Goal: Information Seeking & Learning: Learn about a topic

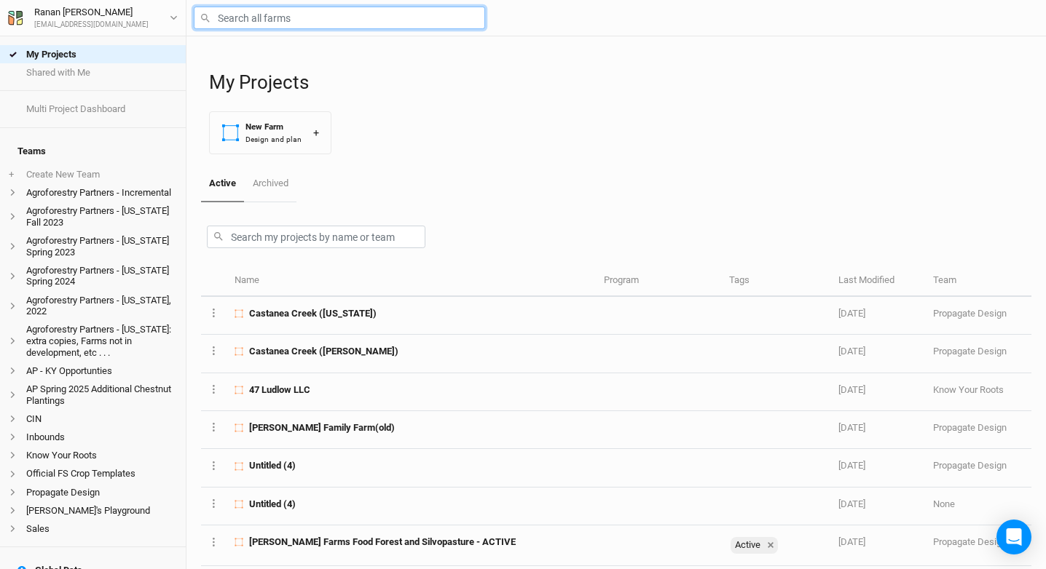
click at [277, 15] on input "text" at bounding box center [339, 18] width 291 height 23
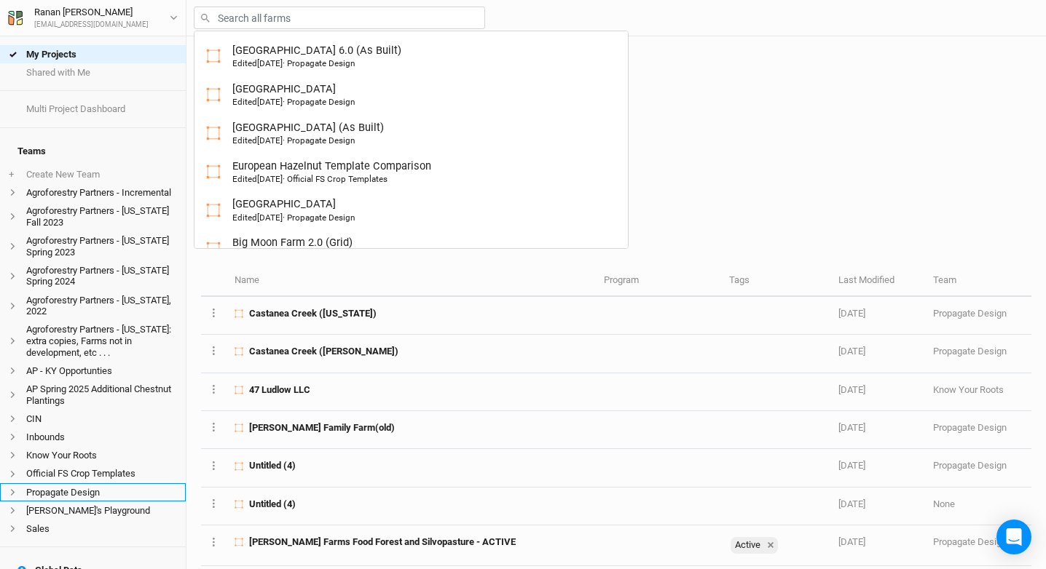
click at [16, 495] on icon at bounding box center [13, 493] width 8 height 8
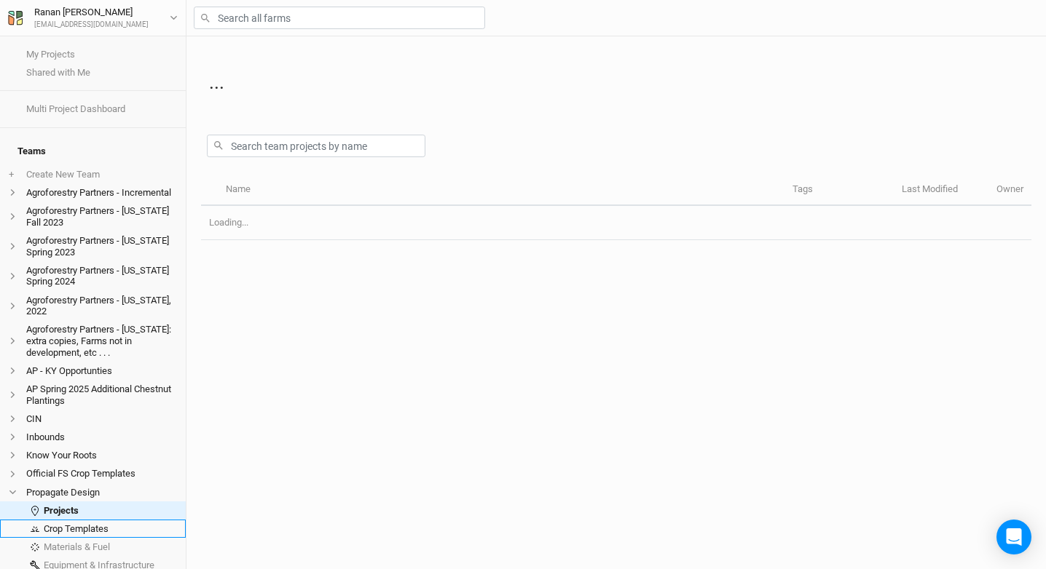
click at [68, 529] on link "Crop Templates" at bounding box center [93, 529] width 186 height 18
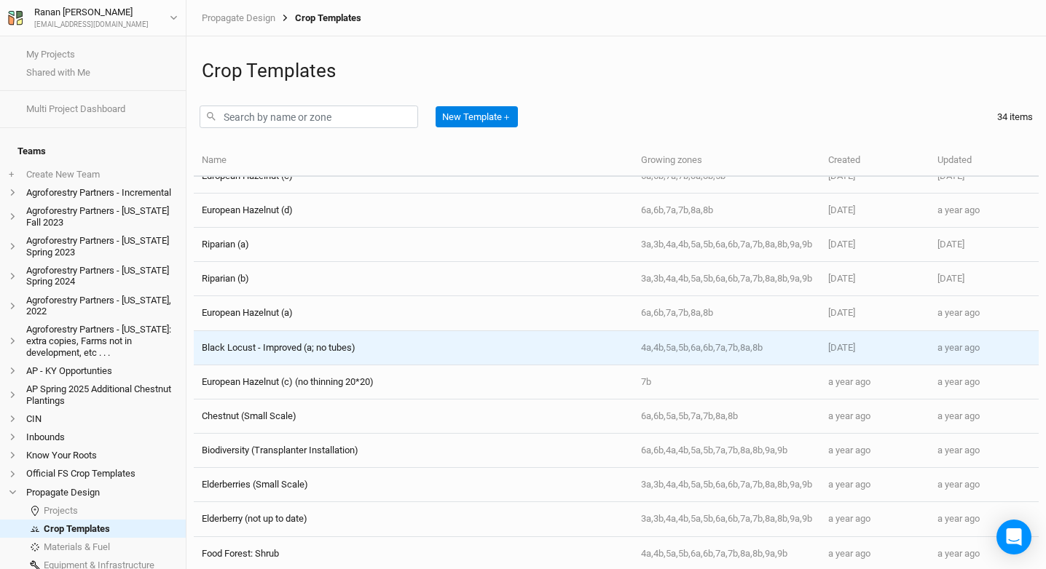
scroll to position [538, 0]
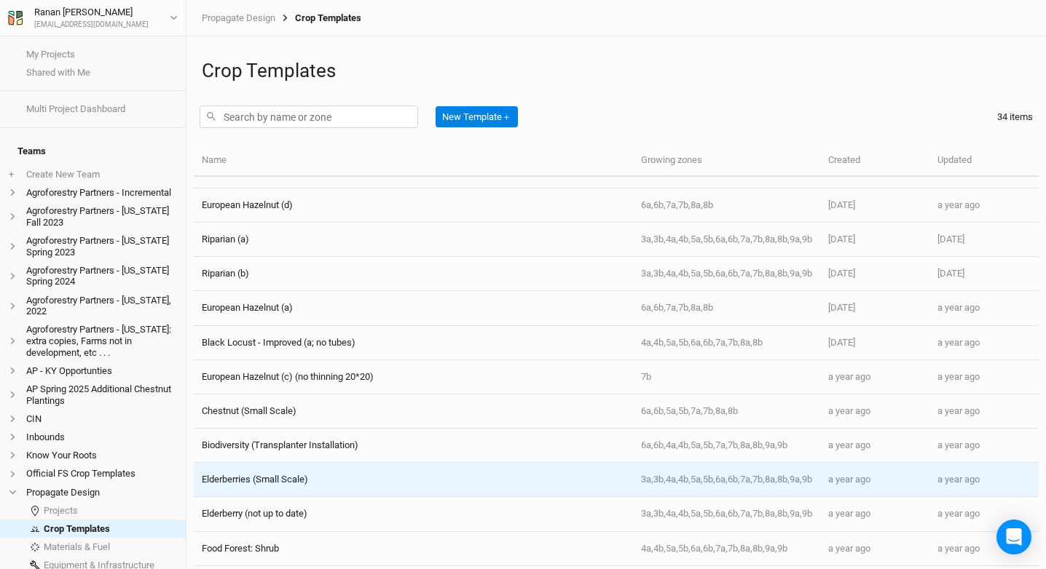
click at [315, 484] on div "Elderberries (Small Scale)" at bounding box center [413, 479] width 422 height 13
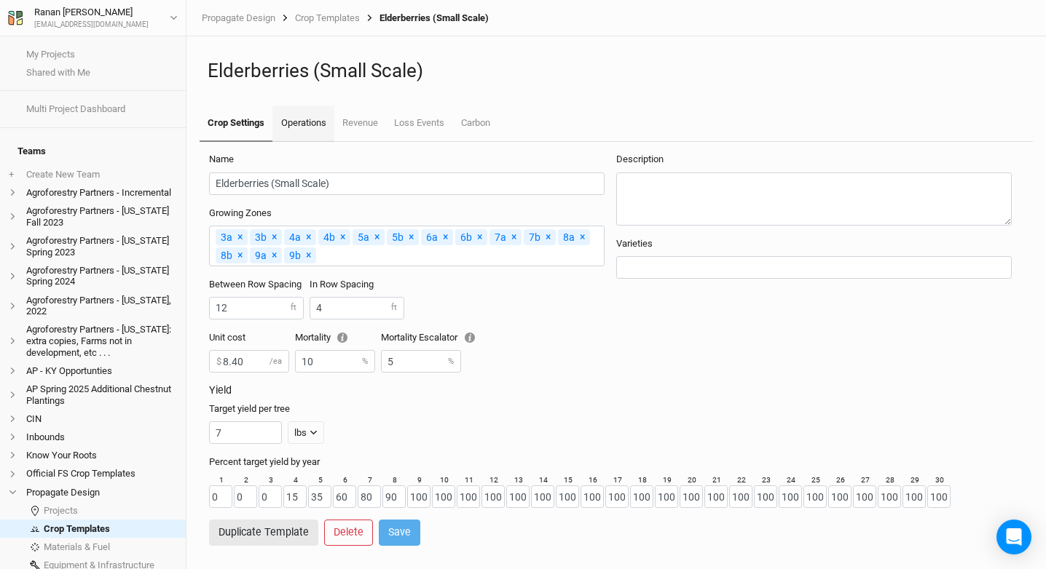
click at [309, 122] on link "Operations" at bounding box center [302, 124] width 61 height 36
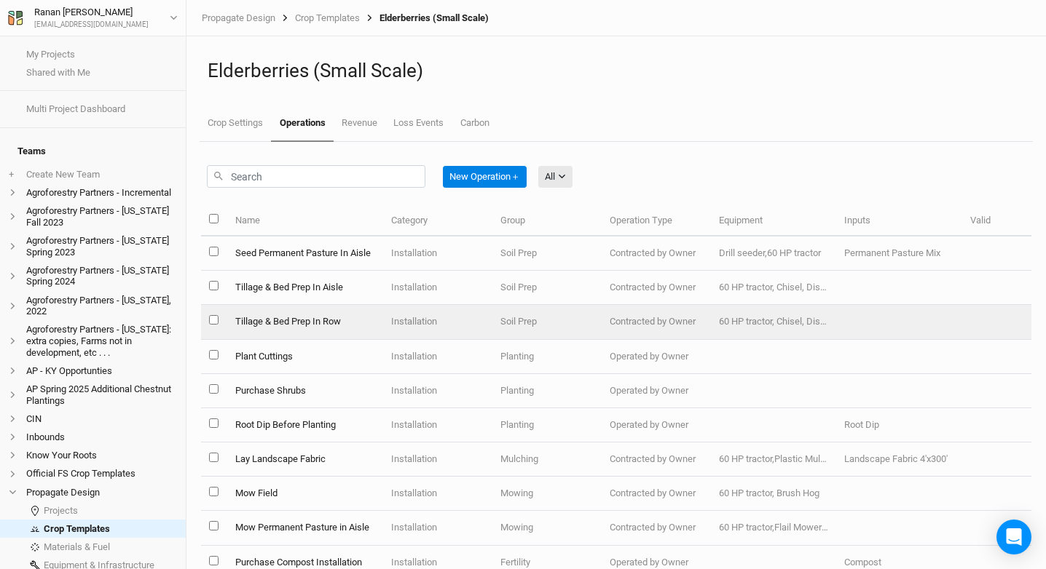
scroll to position [3, 0]
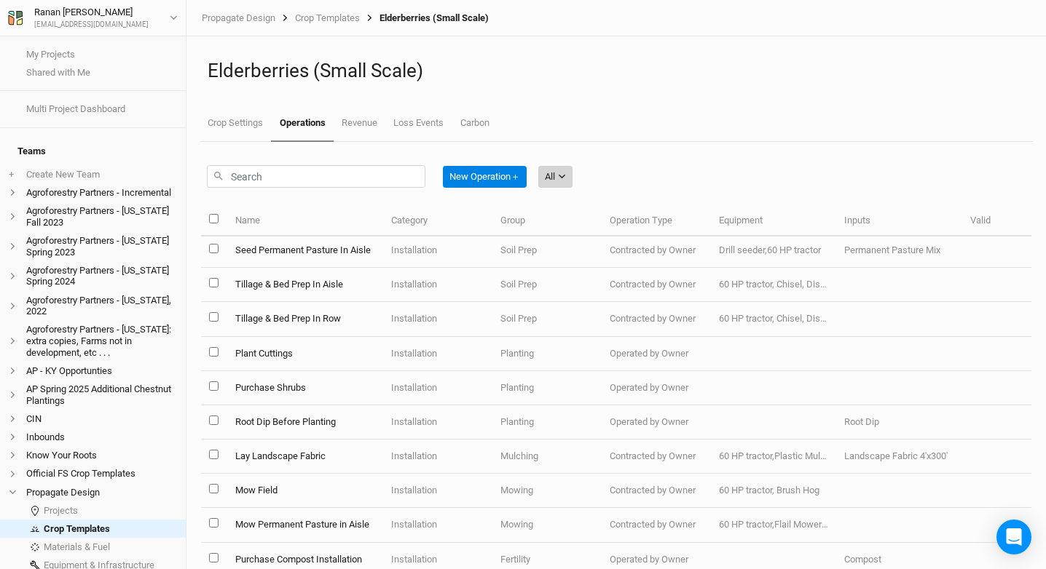
click at [555, 174] on div "All" at bounding box center [550, 177] width 10 height 15
click at [578, 223] on span "Harvest" at bounding box center [581, 229] width 42 height 17
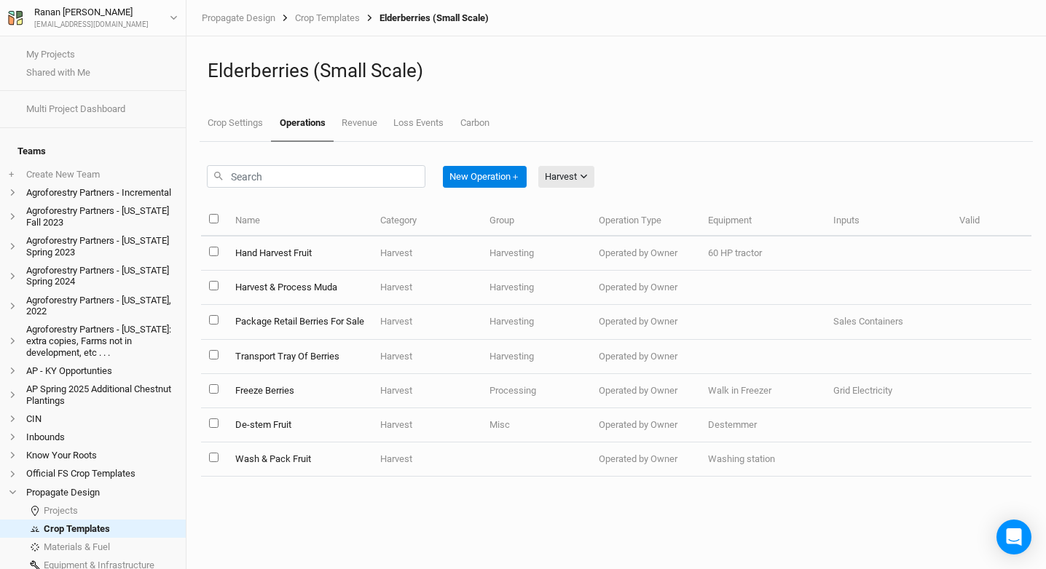
scroll to position [0, 0]
click at [550, 184] on button "Harvest" at bounding box center [566, 177] width 56 height 22
click at [567, 248] on span "Installation" at bounding box center [589, 252] width 58 height 17
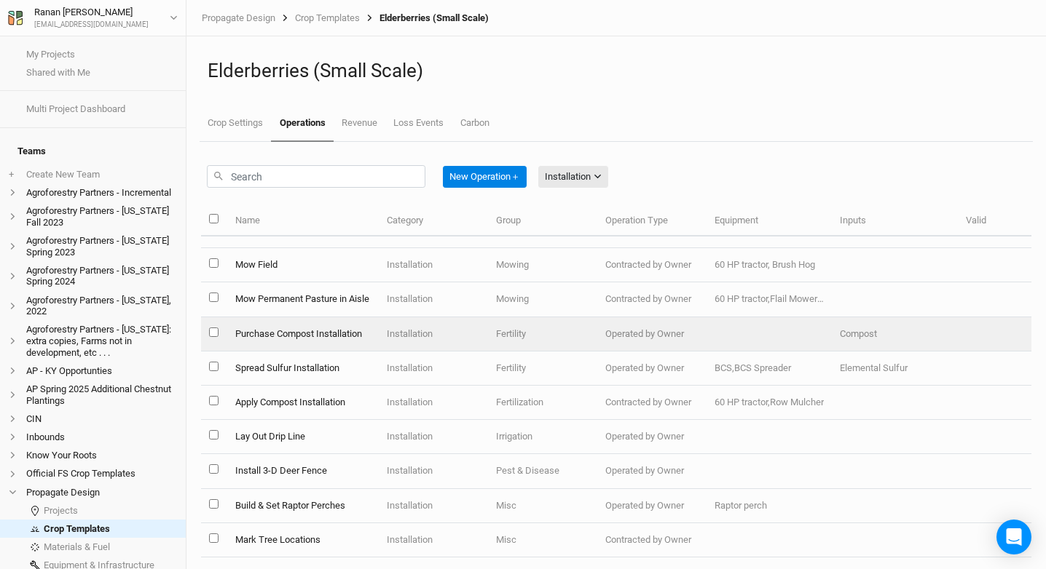
scroll to position [240, 0]
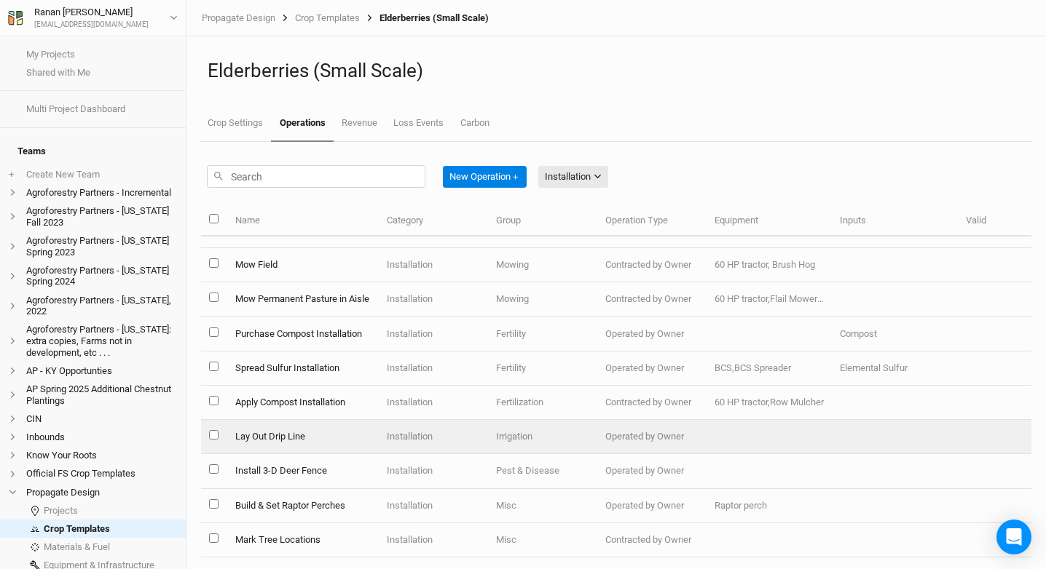
click at [448, 427] on td "Installation" at bounding box center [433, 437] width 109 height 34
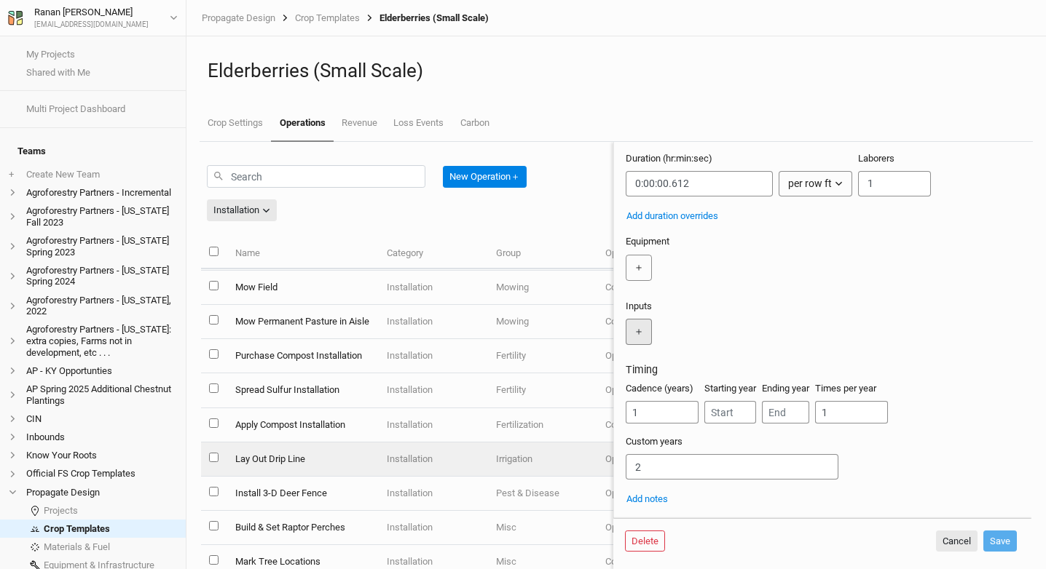
scroll to position [172, 0]
click at [224, 116] on link "Crop Settings" at bounding box center [235, 124] width 71 height 36
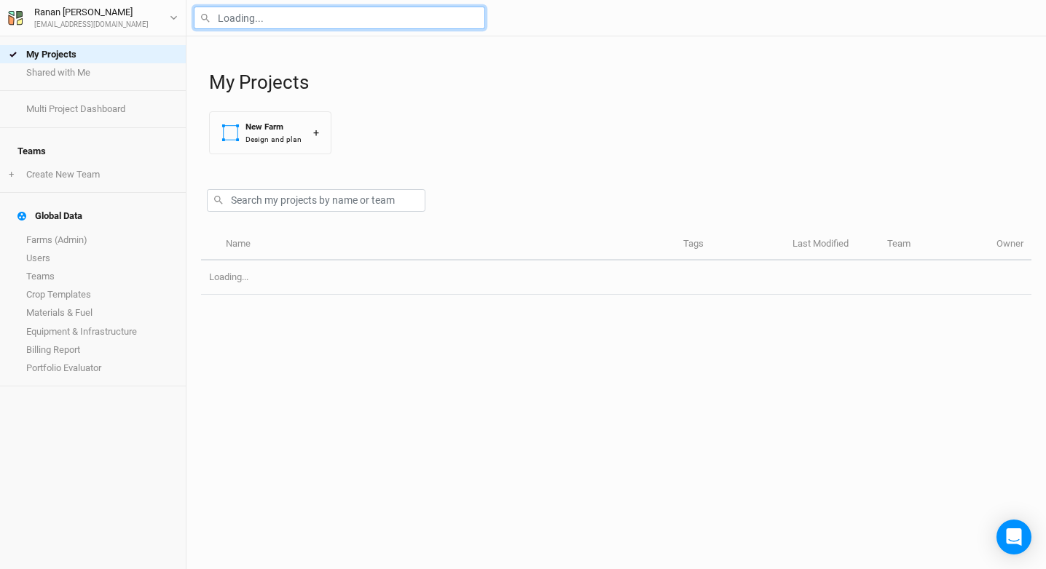
click at [252, 23] on input "text" at bounding box center [339, 18] width 291 height 23
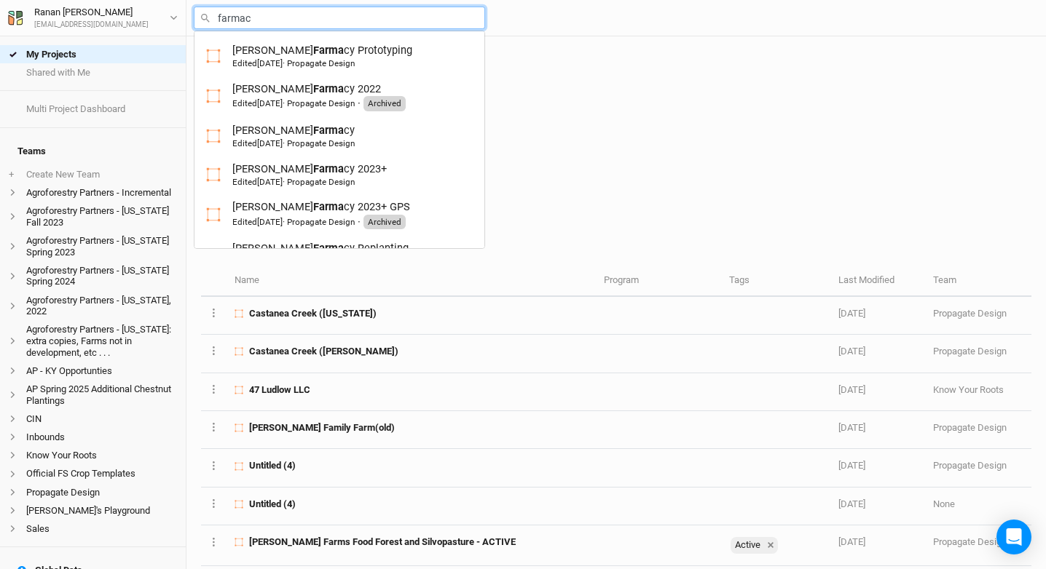
type input "farmacy"
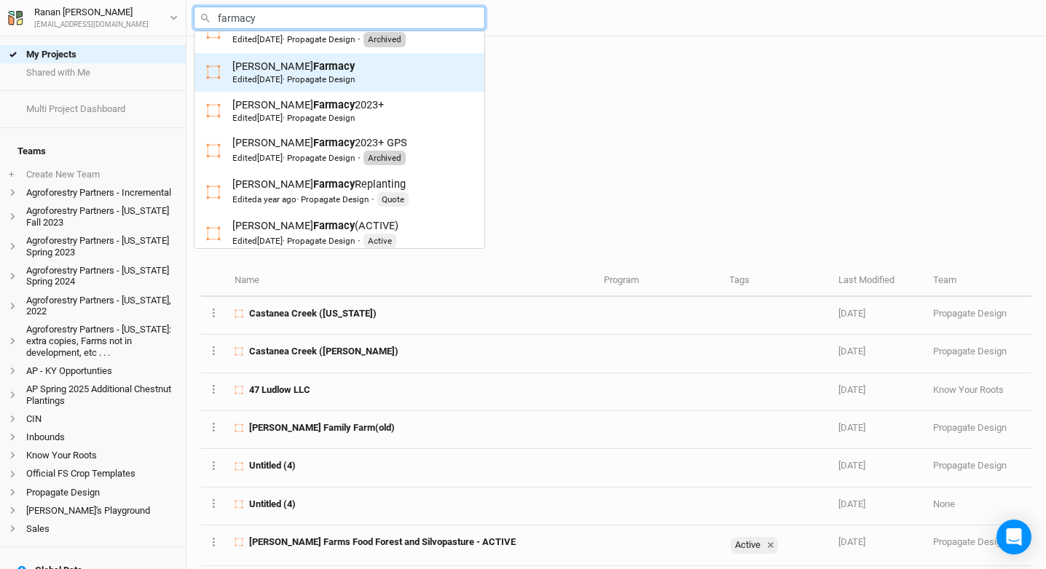
scroll to position [76, 0]
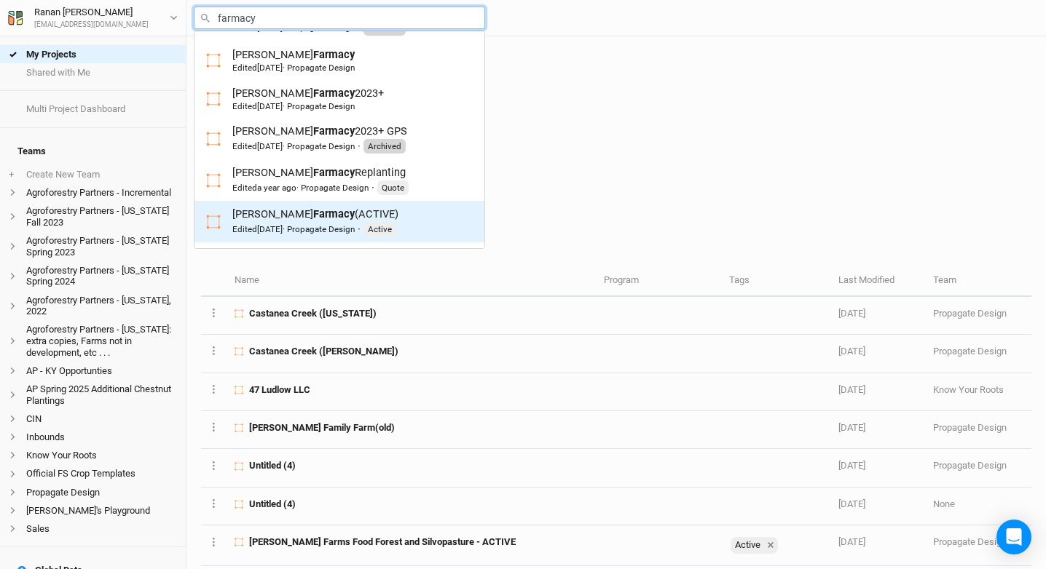
click at [344, 233] on div "Edited 2 years ago · Propagate Design" at bounding box center [293, 230] width 122 height 12
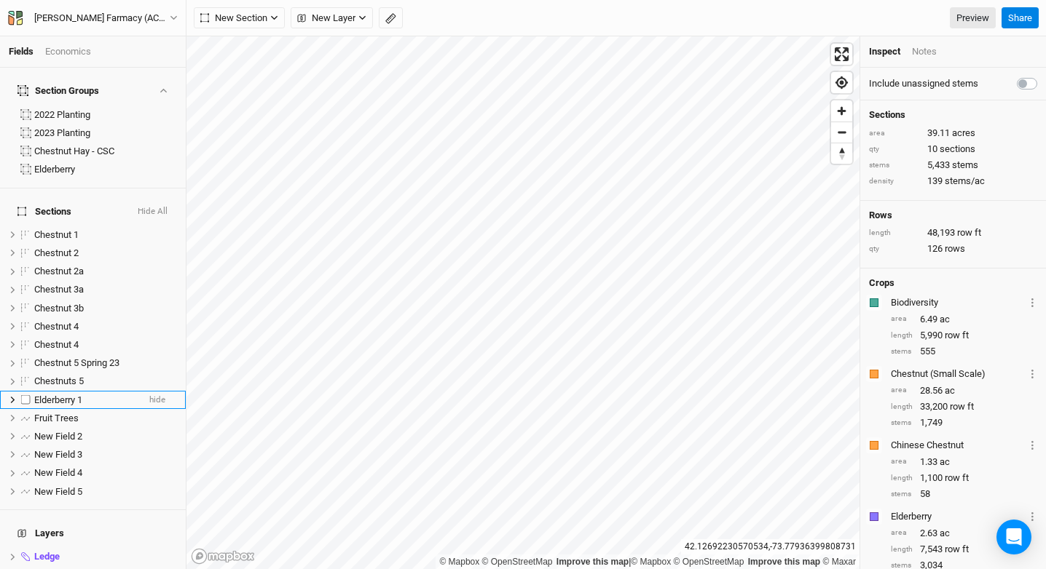
click at [54, 395] on span "Elderberry 1" at bounding box center [58, 400] width 48 height 11
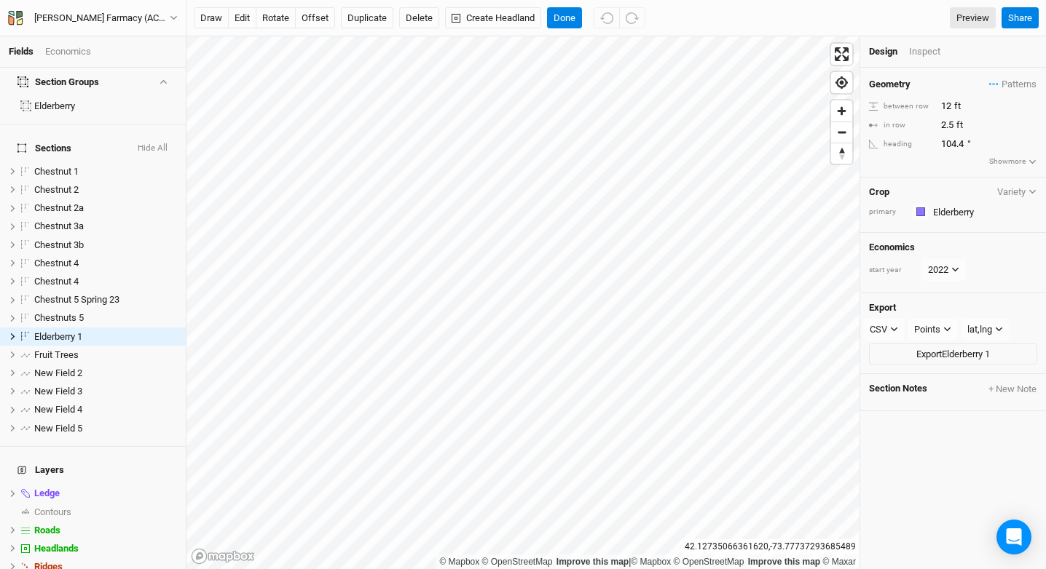
click at [924, 44] on div "Design Inspect" at bounding box center [953, 51] width 186 height 31
click at [924, 50] on div "Inspect" at bounding box center [935, 51] width 52 height 13
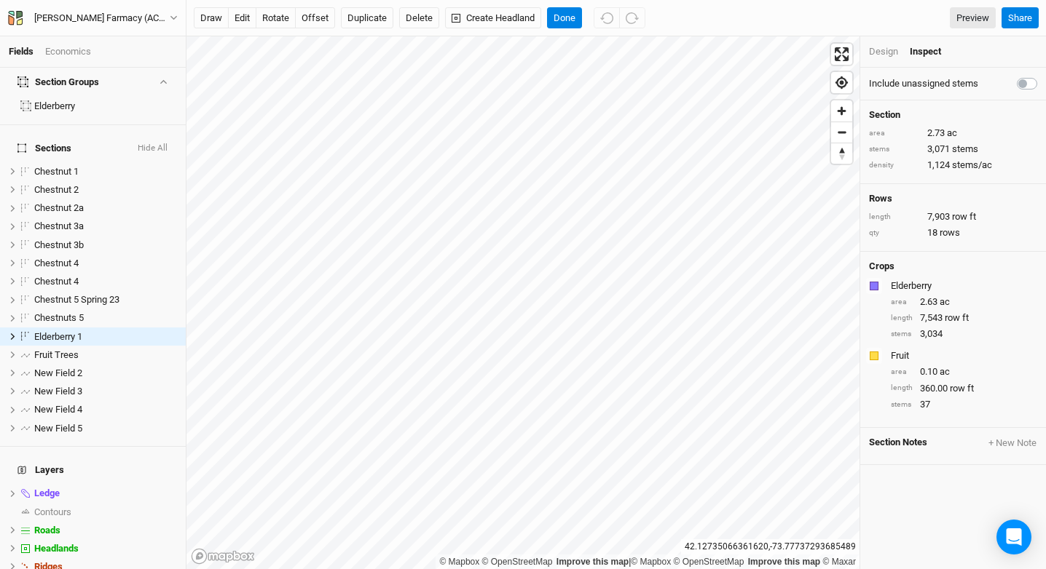
click at [76, 61] on div "Fields Economics" at bounding box center [93, 51] width 186 height 31
click at [77, 58] on div "Fields Economics" at bounding box center [93, 51] width 186 height 31
click at [78, 58] on div "Fields Economics" at bounding box center [93, 51] width 186 height 31
click at [80, 53] on div "Economics" at bounding box center [68, 51] width 46 height 13
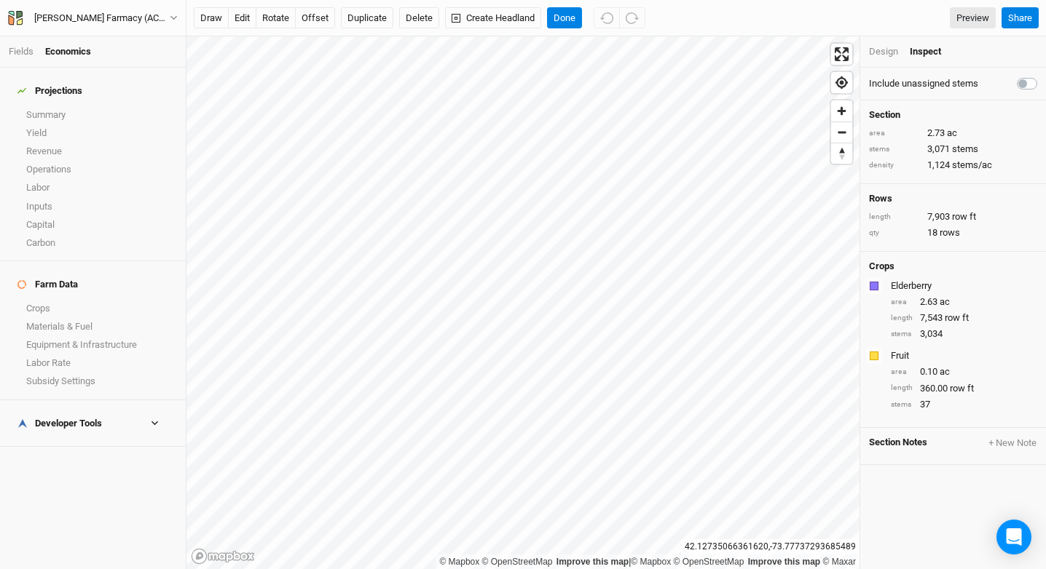
click at [116, 409] on h4 "Developer Tools" at bounding box center [93, 423] width 168 height 29
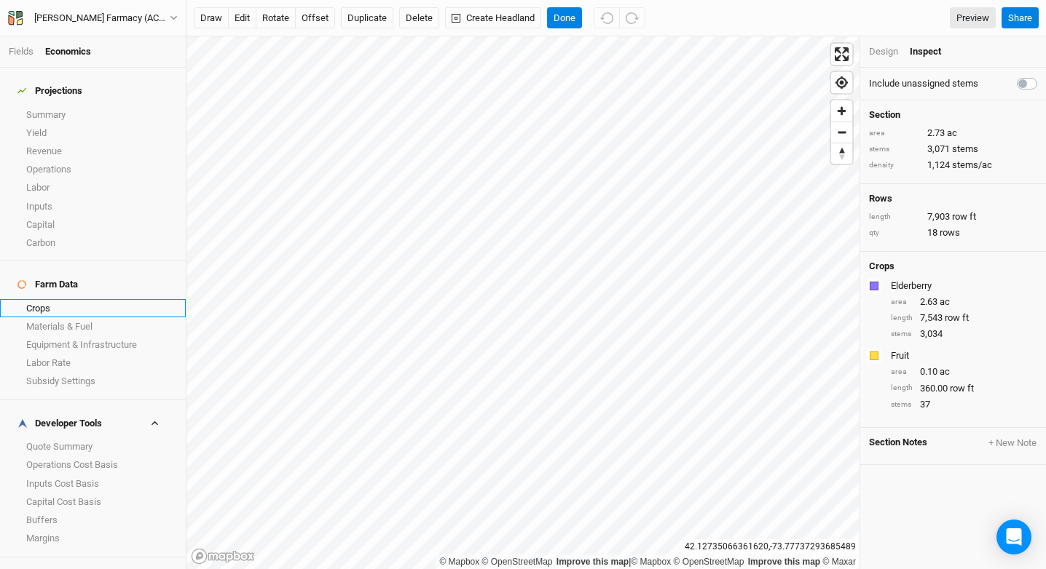
click at [86, 299] on link "Crops" at bounding box center [93, 308] width 186 height 18
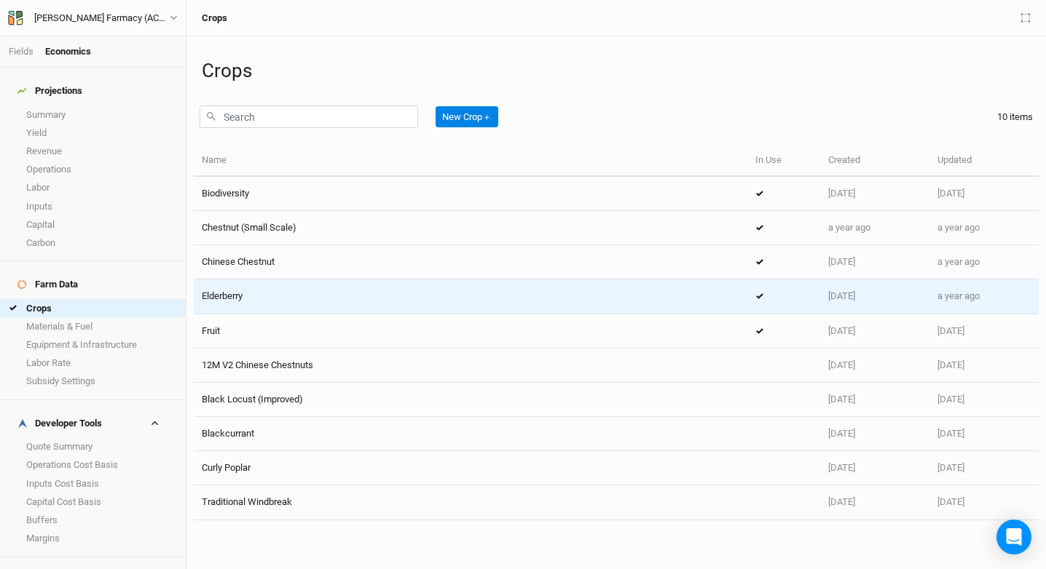
click at [312, 305] on td "Elderberry" at bounding box center [470, 297] width 553 height 34
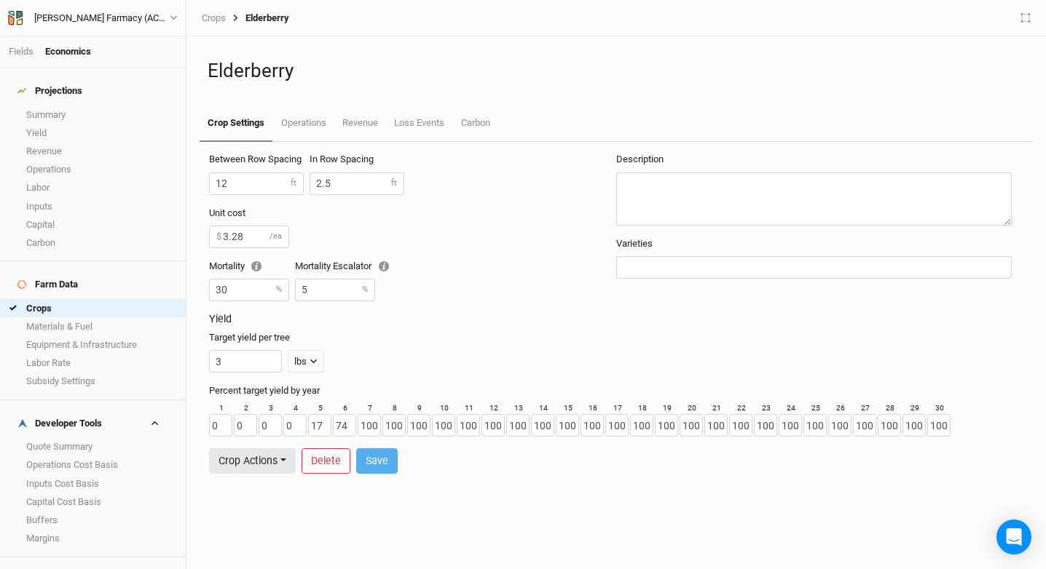
click at [498, 325] on h3 "Yield" at bounding box center [616, 319] width 814 height 12
drag, startPoint x: 499, startPoint y: 321, endPoint x: 508, endPoint y: 318, distance: 9.2
click at [499, 321] on h3 "Yield" at bounding box center [616, 319] width 814 height 12
